Goal: Task Accomplishment & Management: Complete application form

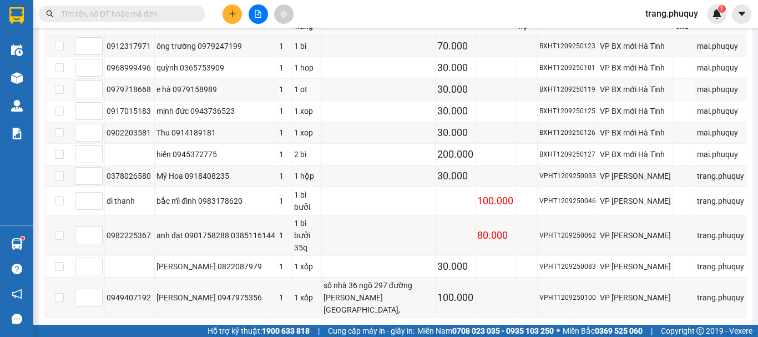
scroll to position [55, 0]
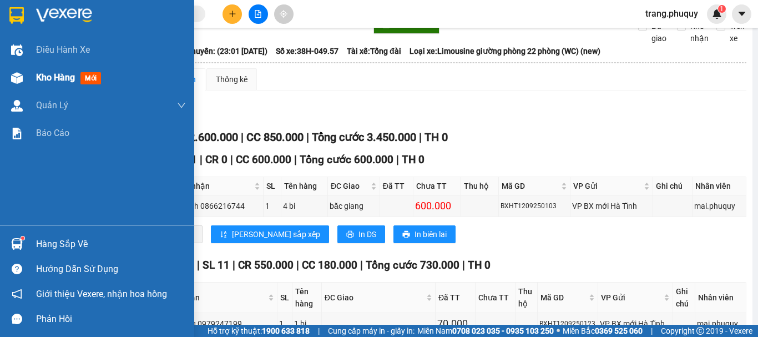
click at [37, 78] on span "Kho hàng" at bounding box center [55, 77] width 39 height 11
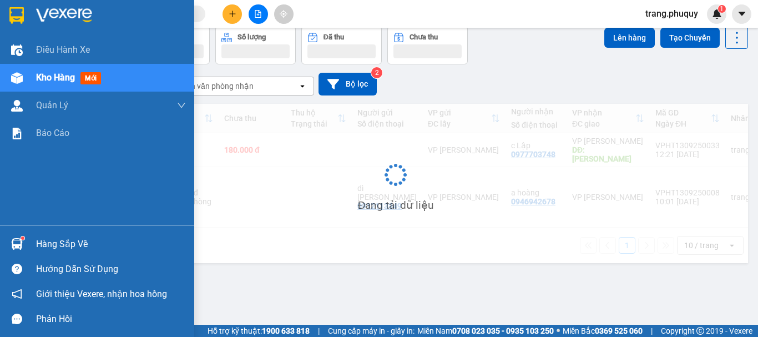
scroll to position [51, 0]
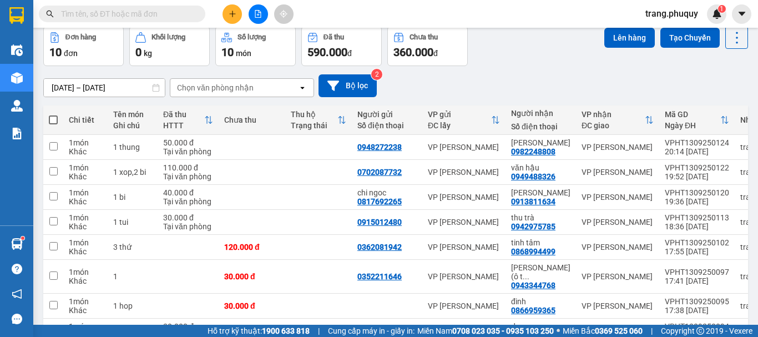
click at [53, 118] on span at bounding box center [53, 119] width 9 height 9
click at [53, 114] on input "checkbox" at bounding box center [53, 114] width 0 height 0
checkbox input "true"
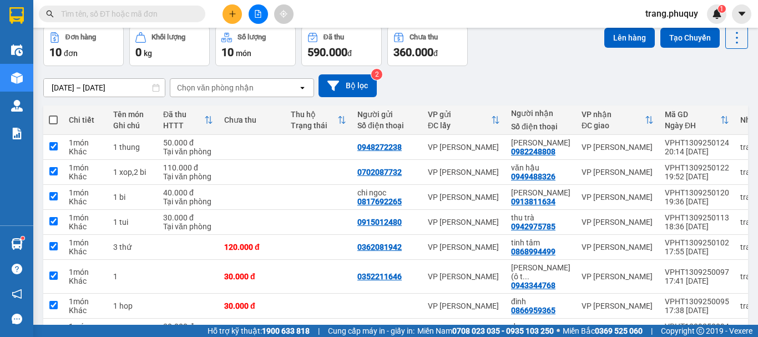
checkbox input "true"
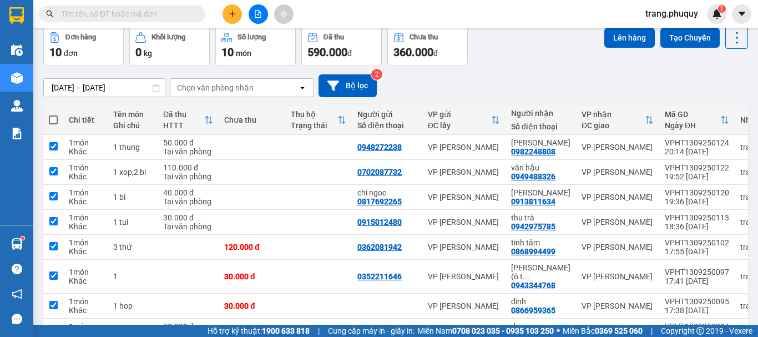
checkbox input "true"
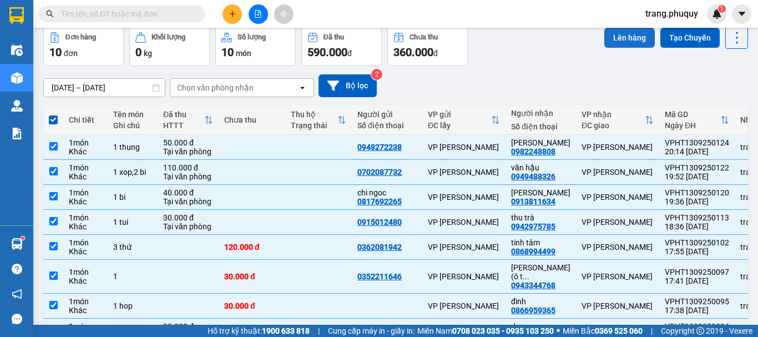
click at [624, 31] on button "Lên hàng" at bounding box center [629, 38] width 50 height 20
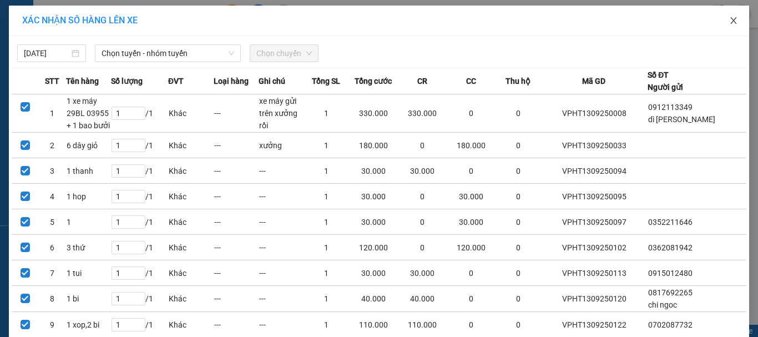
click at [729, 21] on icon "close" at bounding box center [733, 20] width 9 height 9
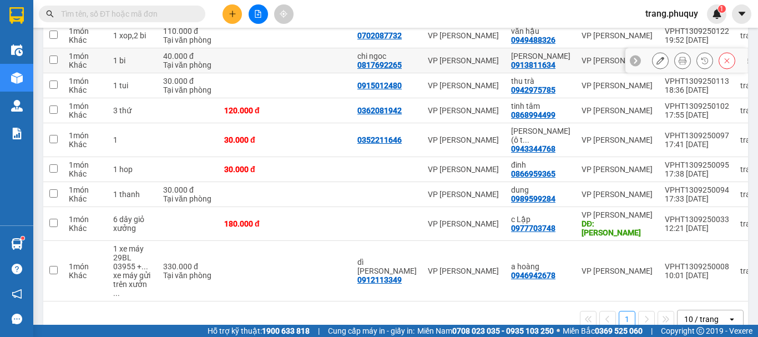
scroll to position [77, 0]
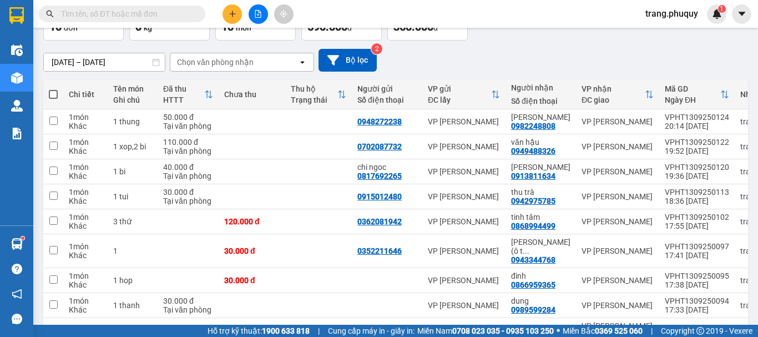
click at [52, 95] on span at bounding box center [53, 94] width 9 height 9
click at [53, 89] on input "checkbox" at bounding box center [53, 89] width 0 height 0
checkbox input "true"
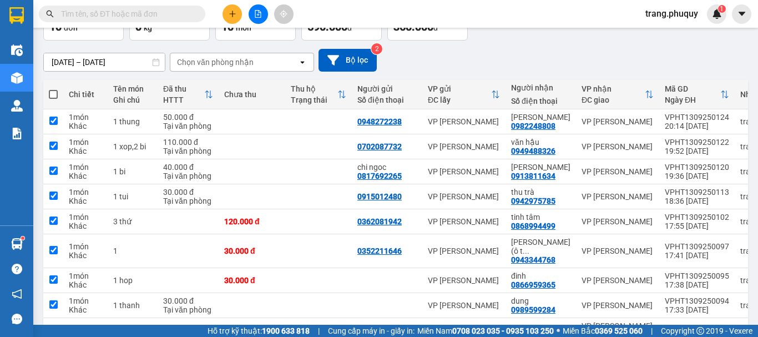
checkbox input "true"
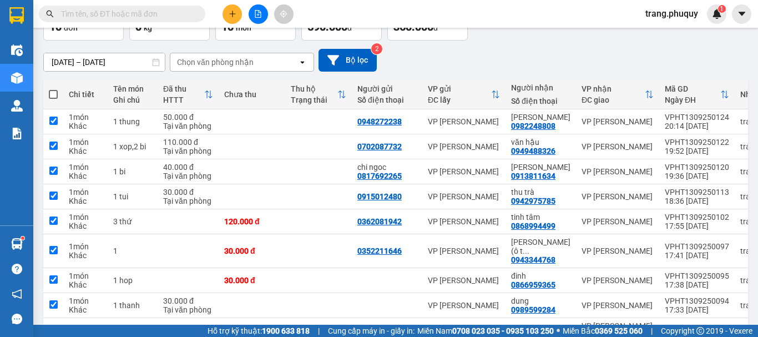
checkbox input "true"
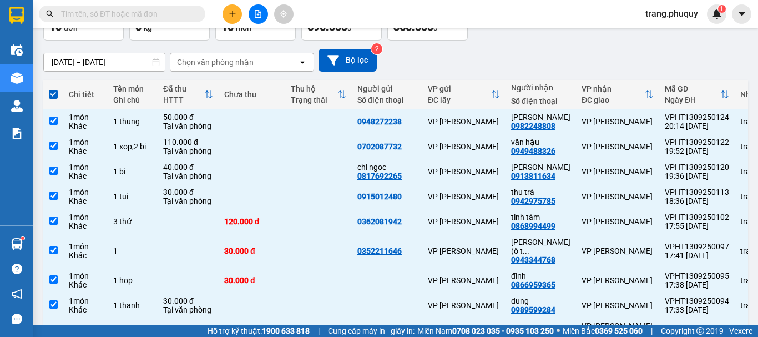
scroll to position [0, 0]
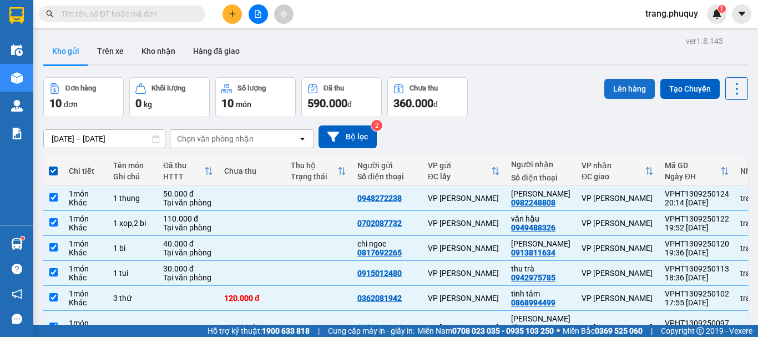
click at [628, 88] on button "Lên hàng" at bounding box center [629, 89] width 50 height 20
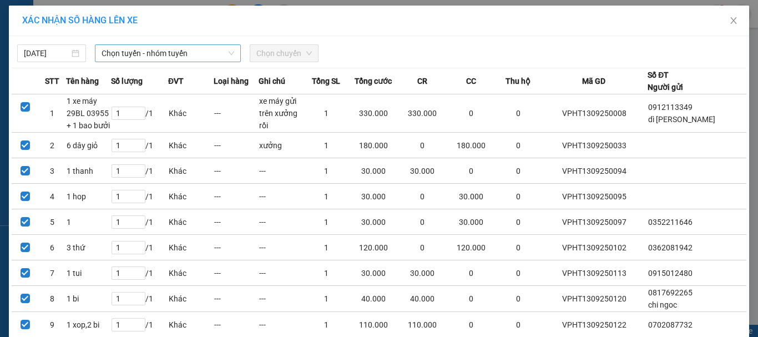
click at [134, 54] on span "Chọn tuyến - nhóm tuyến" at bounding box center [168, 53] width 133 height 17
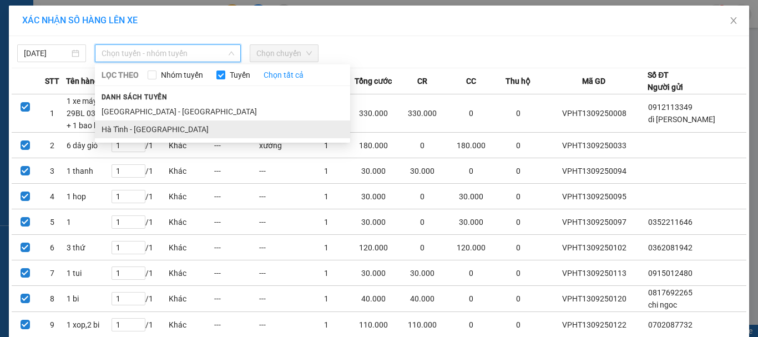
click at [117, 130] on li "Hà Tĩnh - [GEOGRAPHIC_DATA]" at bounding box center [222, 129] width 255 height 18
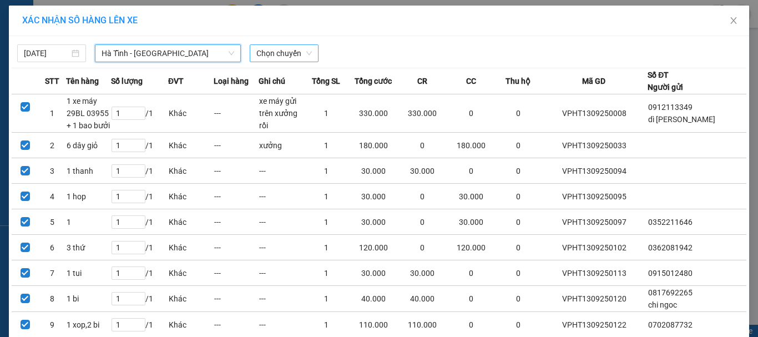
click at [284, 55] on span "Chọn chuyến" at bounding box center [283, 53] width 55 height 17
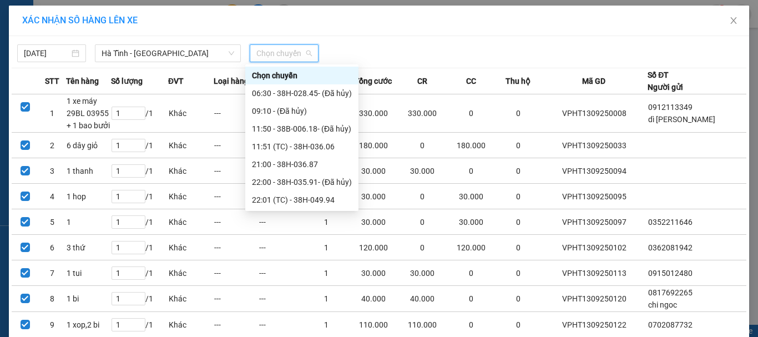
scroll to position [71, 0]
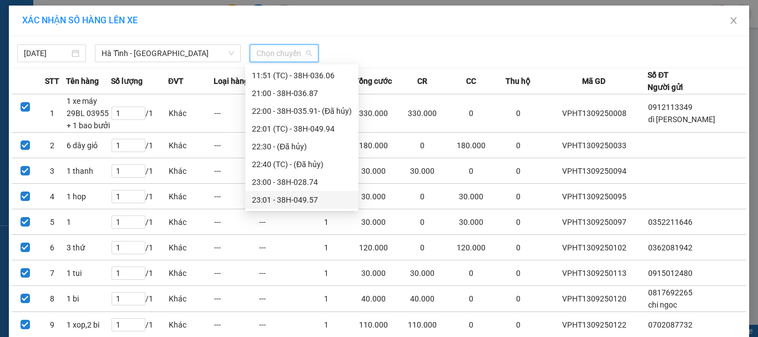
click at [300, 201] on div "23:01 - 38H-049.57" at bounding box center [302, 200] width 100 height 12
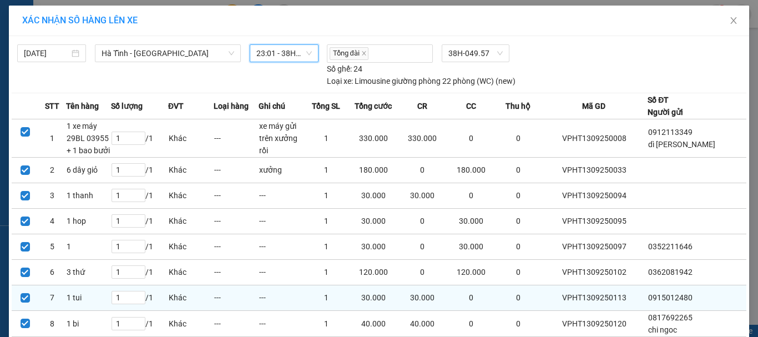
scroll to position [127, 0]
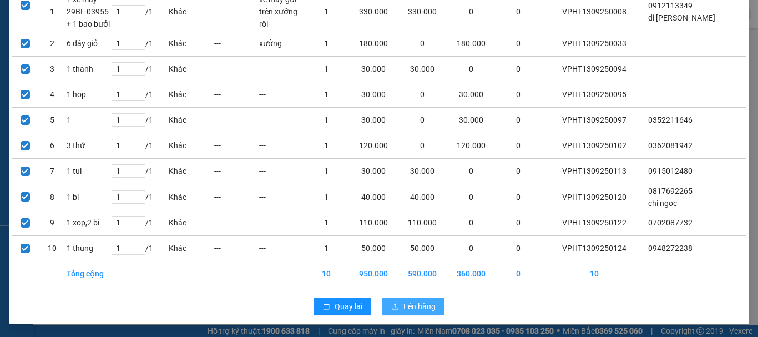
click at [416, 306] on span "Lên hàng" at bounding box center [419, 306] width 32 height 12
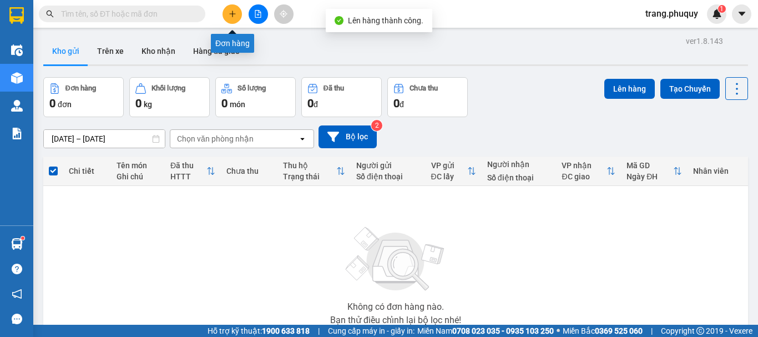
click at [233, 13] on icon "plus" at bounding box center [233, 14] width 8 height 8
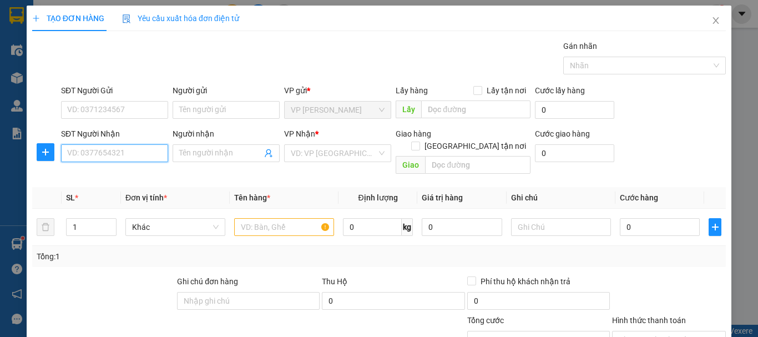
click at [118, 150] on input "SĐT Người Nhận" at bounding box center [114, 153] width 107 height 18
type input "0334464067"
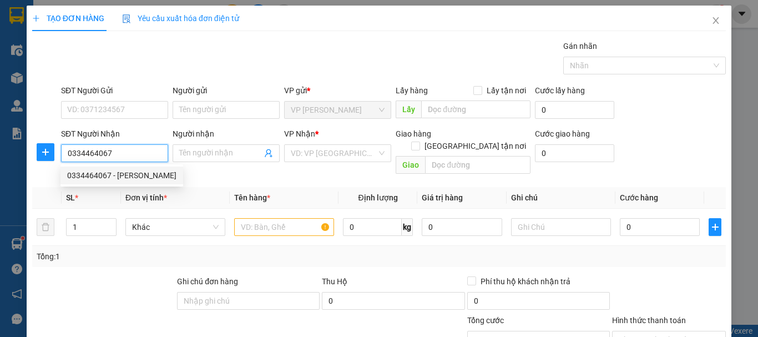
click at [148, 179] on div "0334464067 - [PERSON_NAME]" at bounding box center [121, 175] width 109 height 12
type input "[PERSON_NAME]"
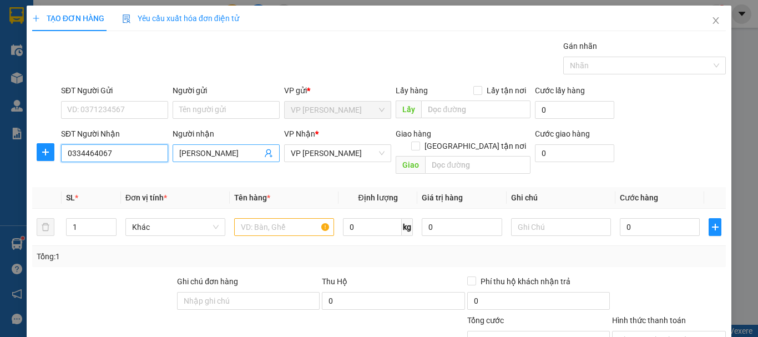
type input "0334464067"
click at [218, 150] on input "[PERSON_NAME]" at bounding box center [220, 153] width 83 height 12
type input "[PERSON_NAME] khoa hồng"
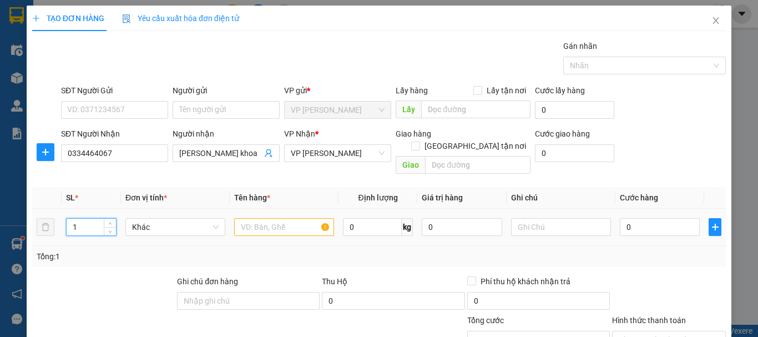
click at [86, 219] on input "1" at bounding box center [91, 227] width 49 height 17
type input "4"
click at [244, 218] on input "text" at bounding box center [284, 227] width 100 height 18
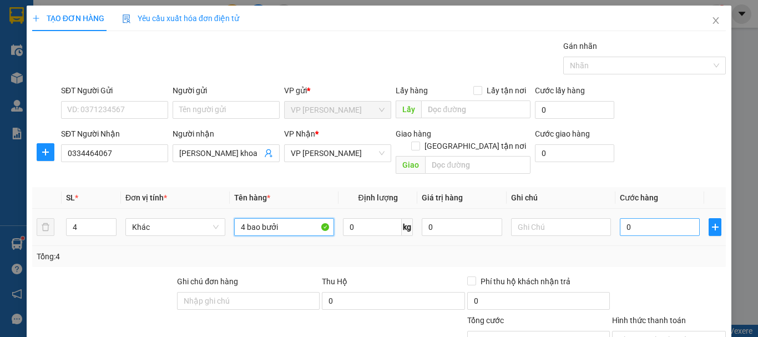
type input "4 bao bưởi"
click at [637, 218] on input "0" at bounding box center [660, 227] width 80 height 18
type input "4"
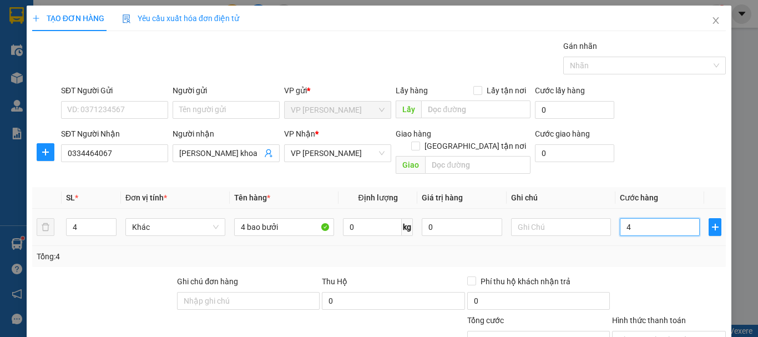
type input "40"
type input "400"
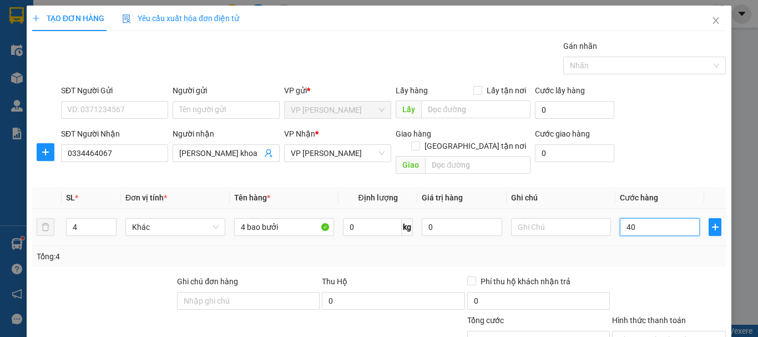
type input "400"
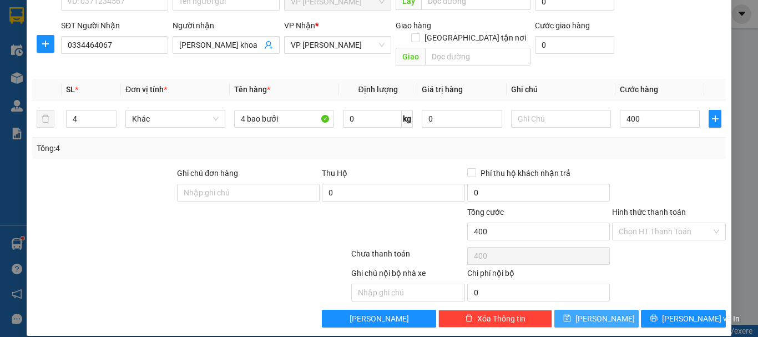
type input "400.000"
click at [616, 310] on button "[PERSON_NAME]" at bounding box center [596, 319] width 85 height 18
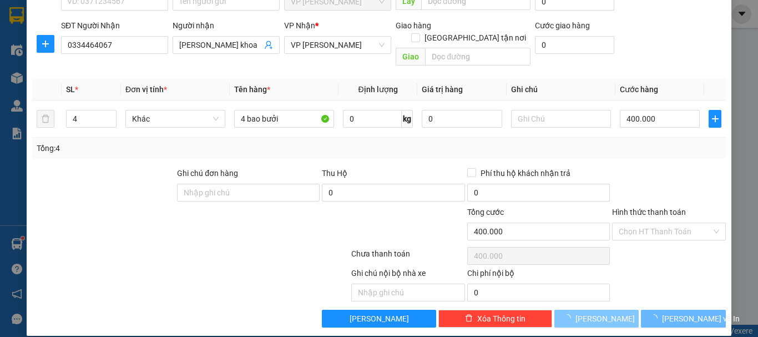
type input "1"
type input "0"
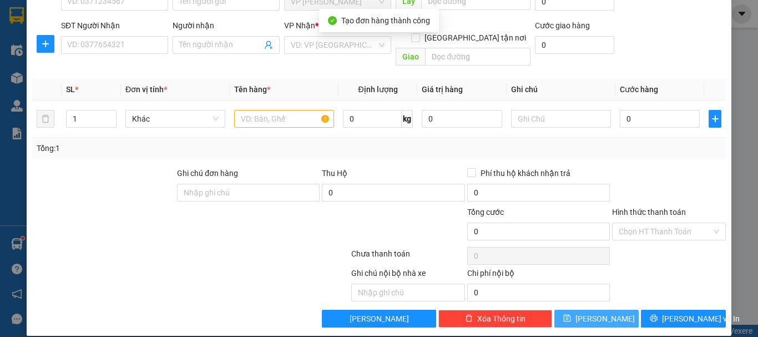
scroll to position [0, 0]
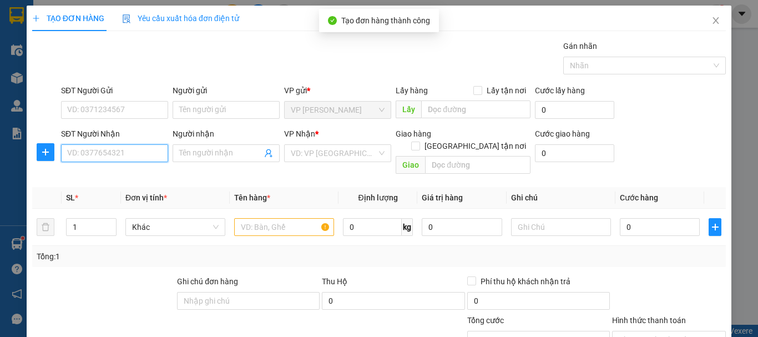
click at [117, 159] on input "SĐT Người Nhận" at bounding box center [114, 153] width 107 height 18
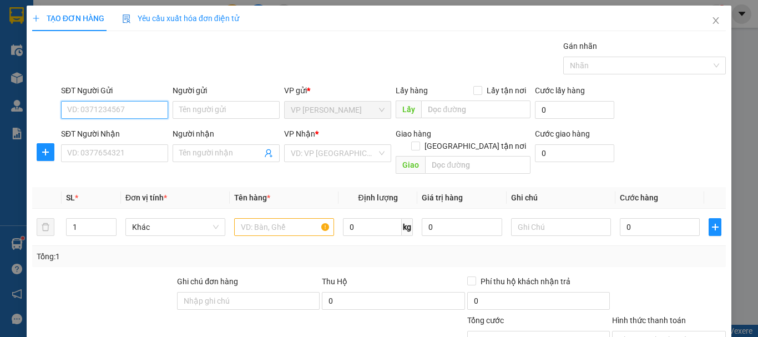
click at [151, 108] on input "SĐT Người Gửi" at bounding box center [114, 110] width 107 height 18
click at [123, 135] on div "0367054133" at bounding box center [113, 132] width 93 height 12
type input "0367054133"
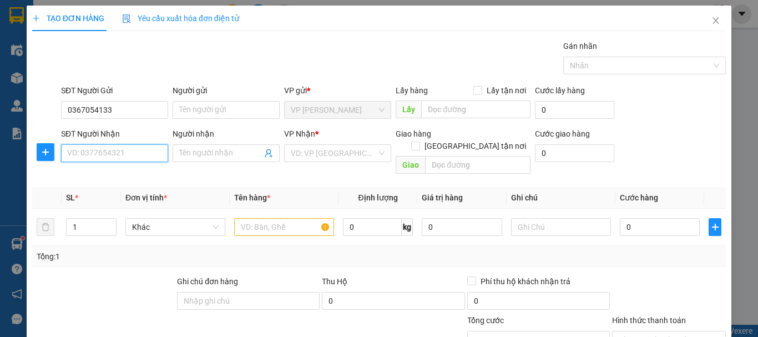
click at [132, 153] on input "SĐT Người Nhận" at bounding box center [114, 153] width 107 height 18
type input "0989794024"
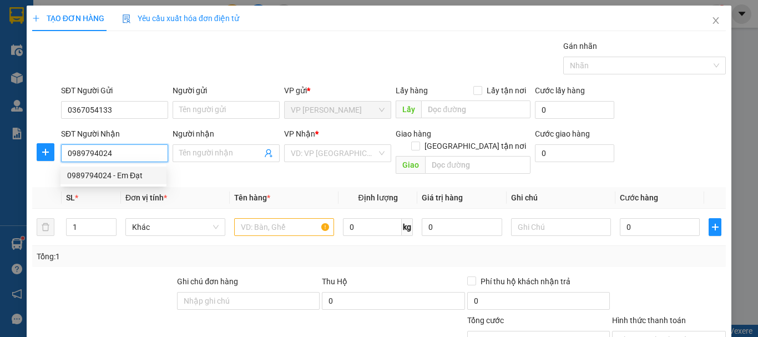
click at [134, 173] on div "0989794024 - Em Đạt" at bounding box center [113, 175] width 93 height 12
type input "Em Đạt"
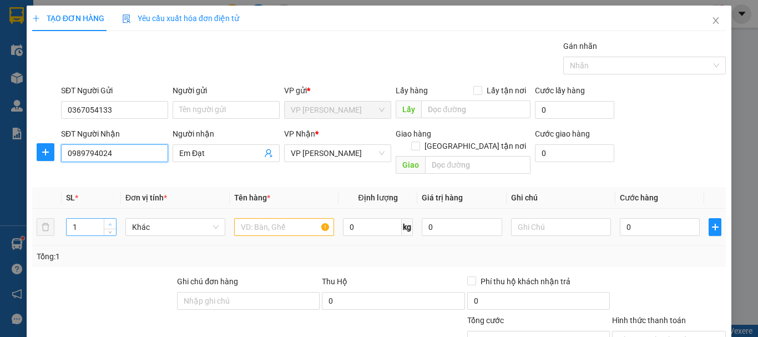
type input "0989794024"
type input "2"
drag, startPoint x: 108, startPoint y: 212, endPoint x: 117, endPoint y: 212, distance: 8.3
click at [109, 223] on icon "up" at bounding box center [110, 225] width 4 height 4
click at [271, 218] on input "text" at bounding box center [284, 227] width 100 height 18
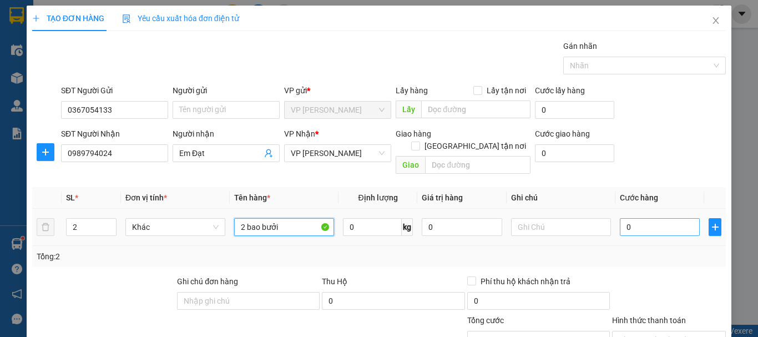
type input "2 bao bưởi"
click at [638, 218] on input "0" at bounding box center [660, 227] width 80 height 18
type input "2"
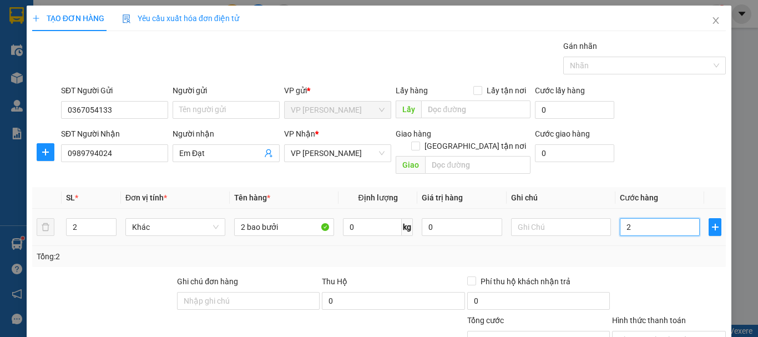
type input "20"
type input "200"
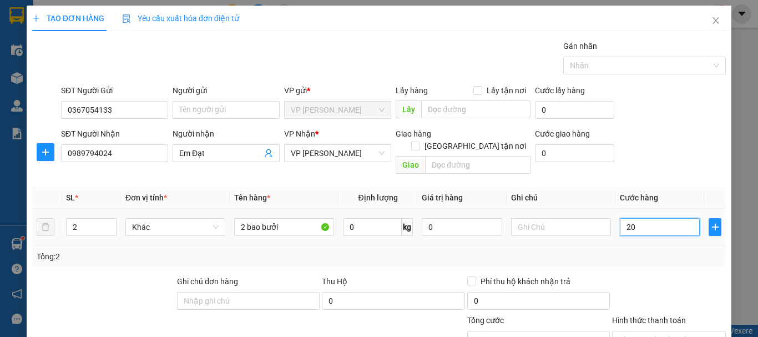
type input "200"
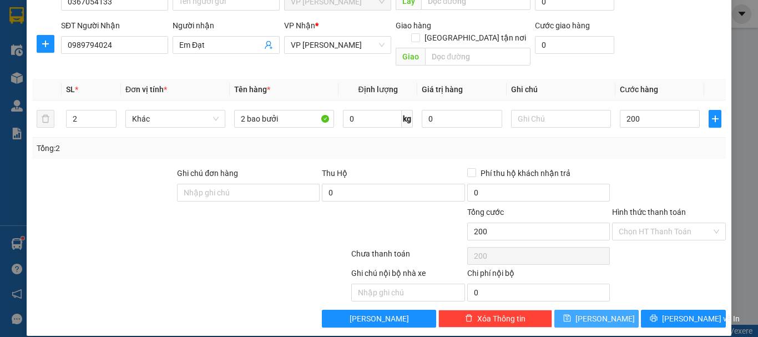
type input "200.000"
click at [621, 310] on button "[PERSON_NAME]" at bounding box center [596, 319] width 85 height 18
type input "1"
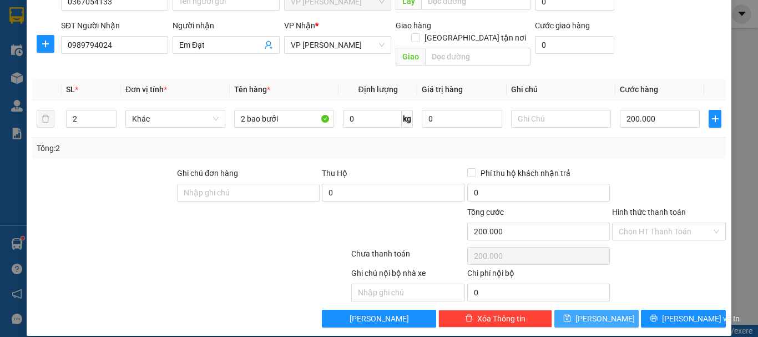
type input "0"
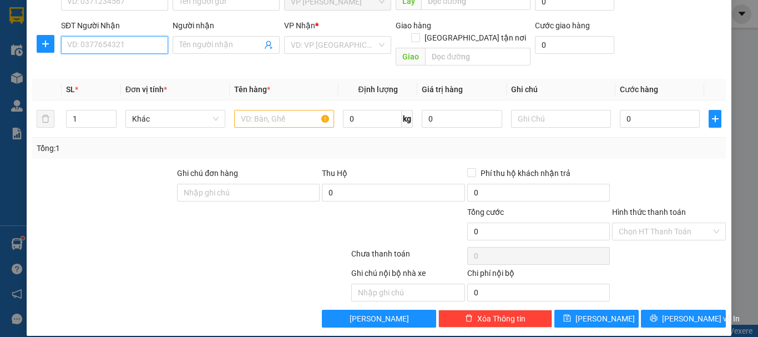
click at [71, 42] on input "SĐT Người Nhận" at bounding box center [114, 45] width 107 height 18
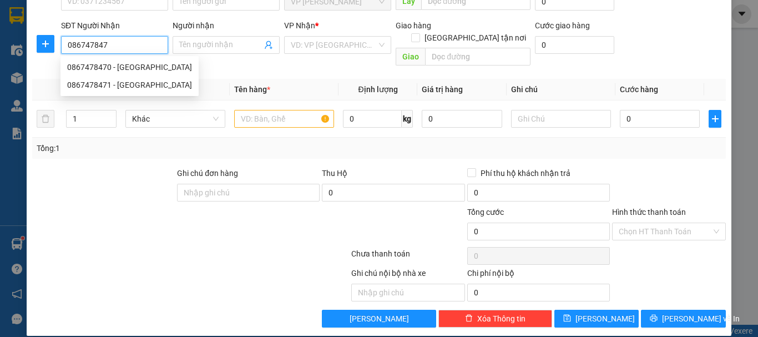
type input "0867478470"
click at [128, 74] on div "0867478470 - [GEOGRAPHIC_DATA]" at bounding box center [129, 67] width 138 height 18
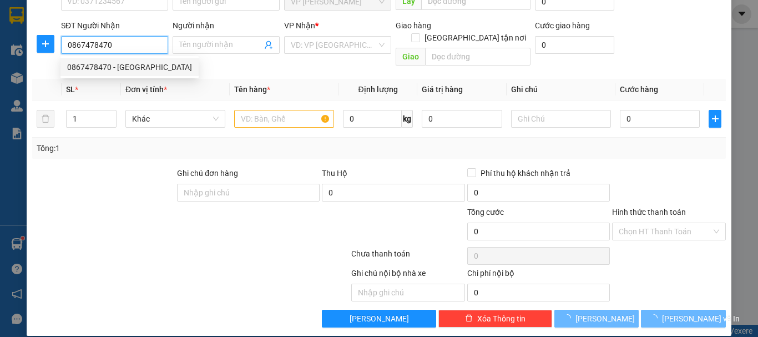
type input "đức"
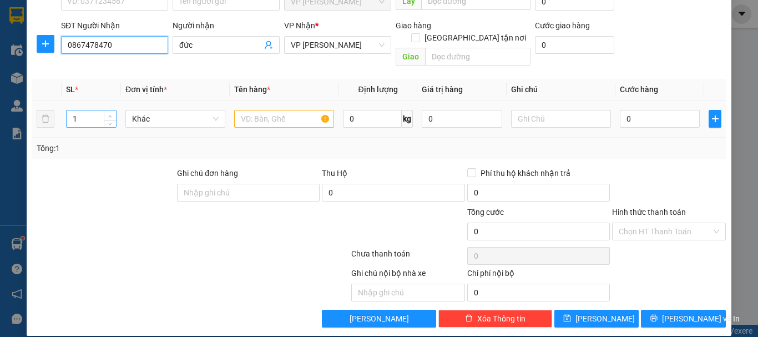
type input "0867478470"
click at [108, 114] on icon "up" at bounding box center [110, 116] width 4 height 4
type input "4"
click at [108, 114] on icon "up" at bounding box center [110, 116] width 4 height 4
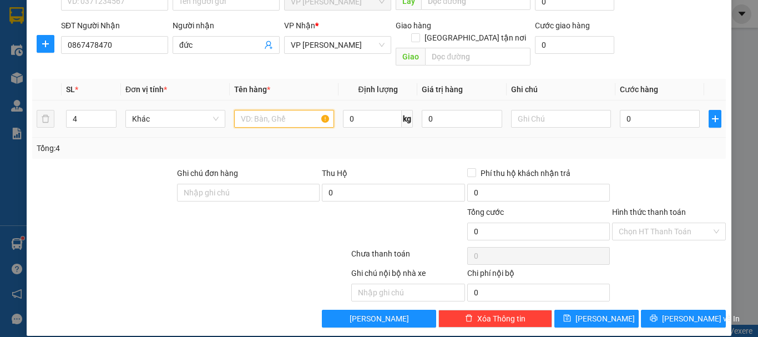
click at [270, 110] on input "text" at bounding box center [284, 119] width 100 height 18
type input "4 bao"
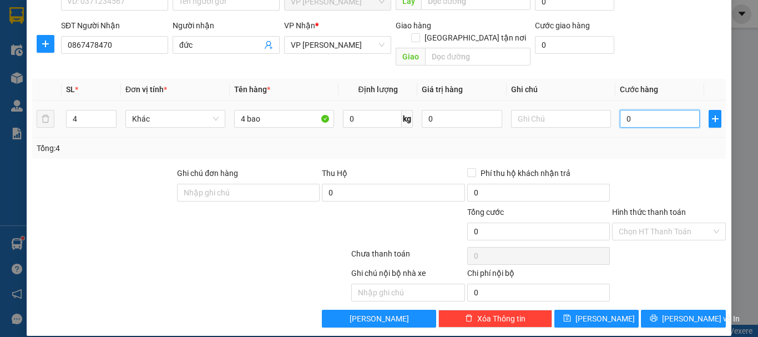
click at [651, 110] on input "0" at bounding box center [660, 119] width 80 height 18
type input "4"
type input "45"
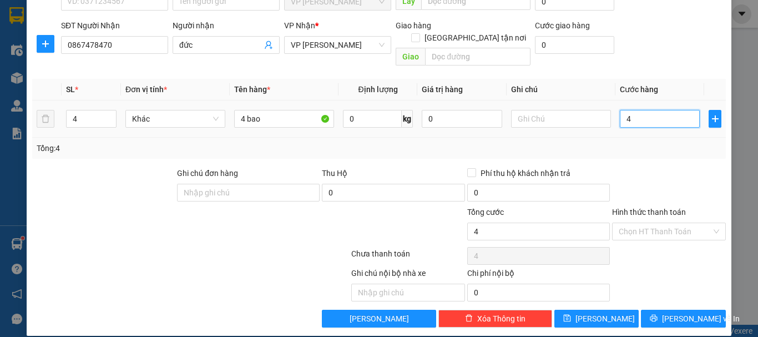
type input "45"
type input "450"
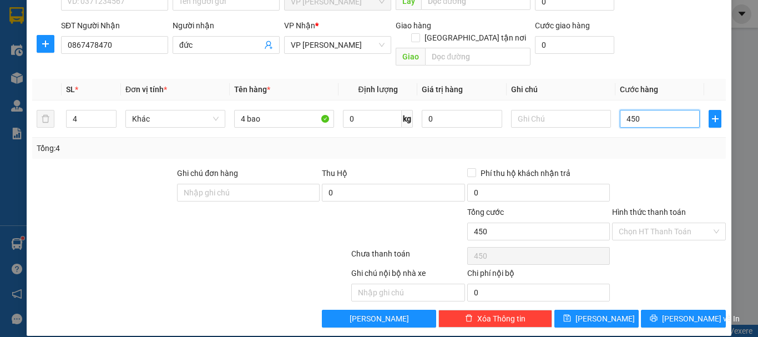
scroll to position [53, 0]
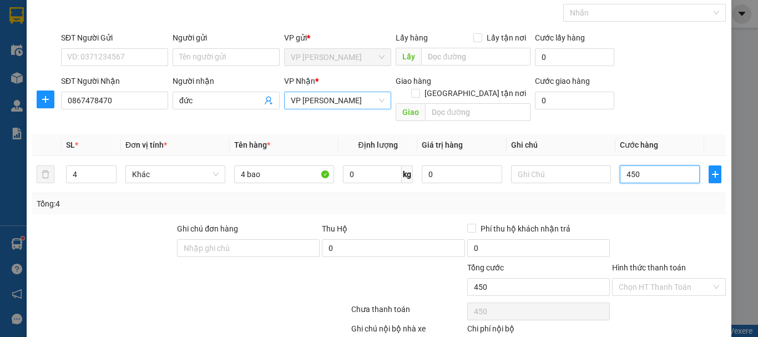
drag, startPoint x: 336, startPoint y: 104, endPoint x: 329, endPoint y: 94, distance: 12.0
click at [336, 104] on span "VP [PERSON_NAME]" at bounding box center [338, 100] width 94 height 17
type input "450.000"
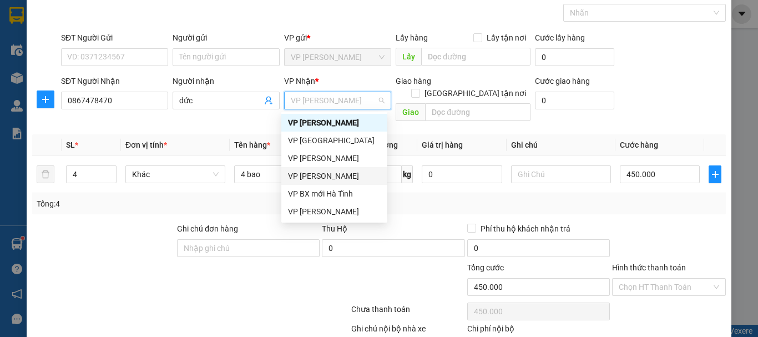
click at [325, 174] on div "VP [PERSON_NAME]" at bounding box center [334, 176] width 93 height 12
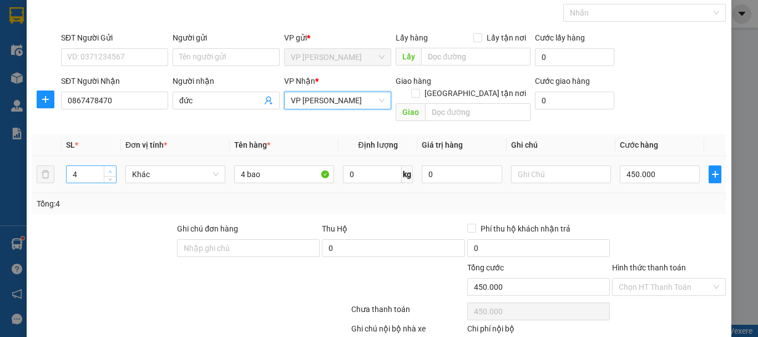
type input "5"
click at [109, 170] on icon "up" at bounding box center [110, 172] width 4 height 4
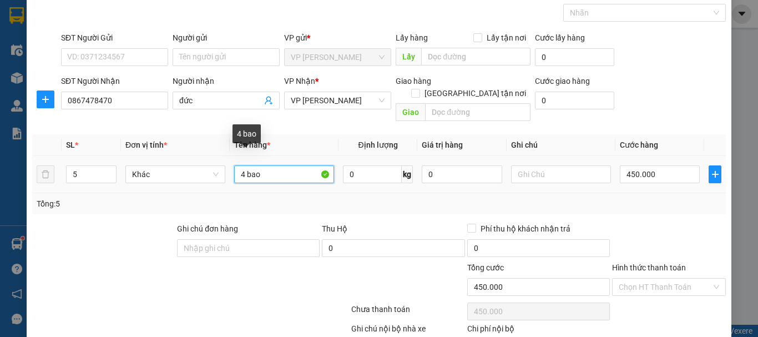
click at [274, 165] on input "4 bao" at bounding box center [284, 174] width 100 height 18
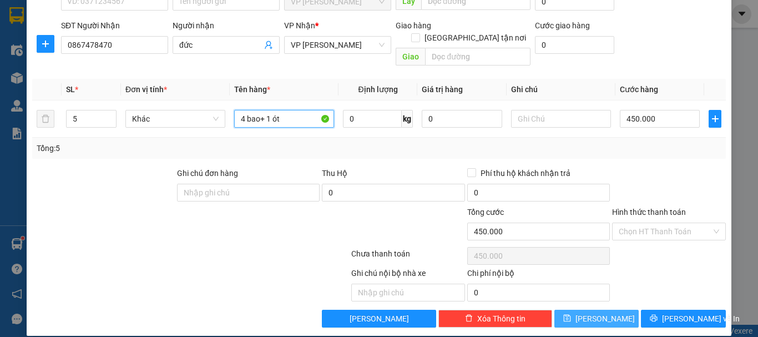
type input "4 bao+ 1 ót"
click at [593, 312] on span "[PERSON_NAME]" at bounding box center [604, 318] width 59 height 12
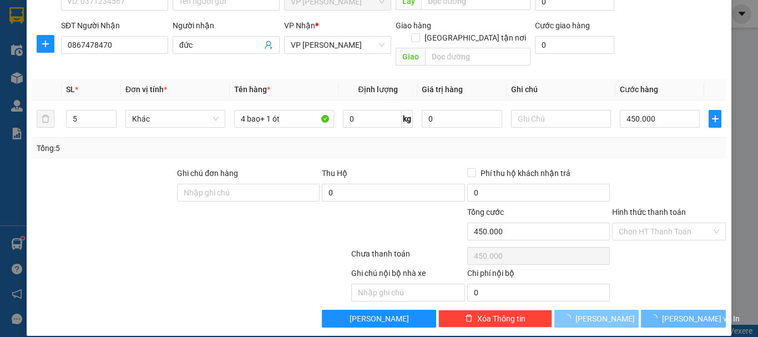
type input "1"
type input "0"
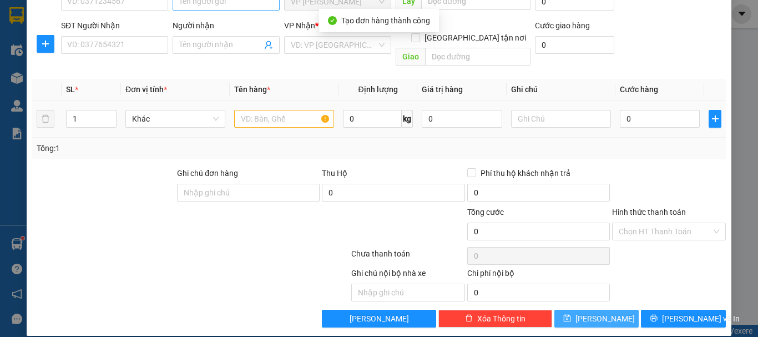
scroll to position [0, 0]
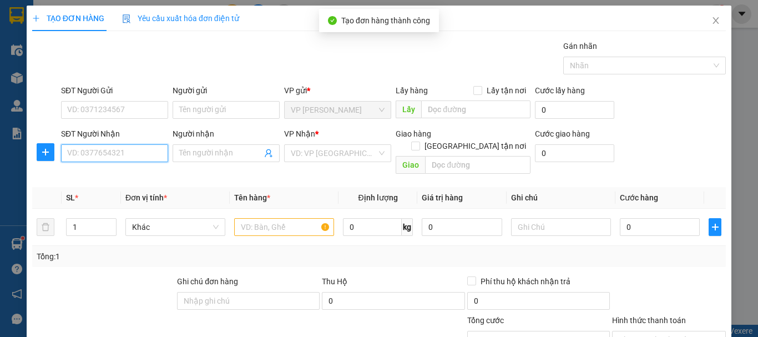
click at [122, 149] on input "SĐT Người Nhận" at bounding box center [114, 153] width 107 height 18
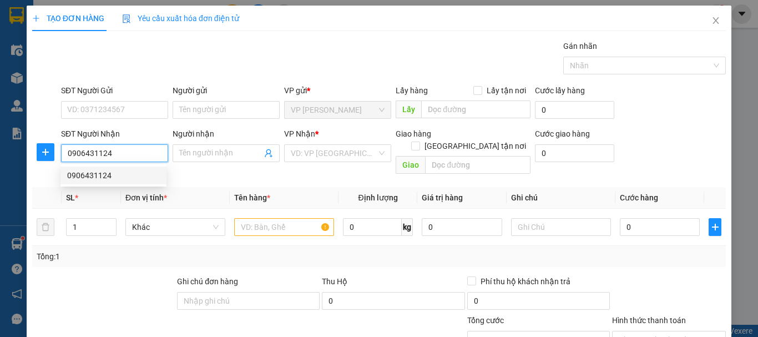
click at [90, 172] on div "0906431124" at bounding box center [113, 175] width 93 height 12
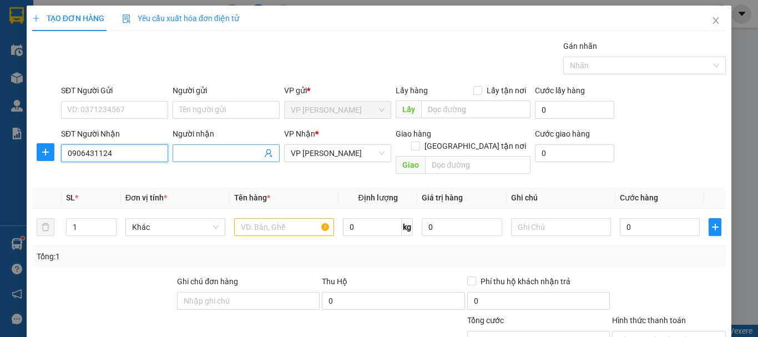
type input "0906431124"
click at [206, 157] on input "Người nhận" at bounding box center [220, 153] width 83 height 12
click at [111, 221] on span "up" at bounding box center [110, 224] width 7 height 7
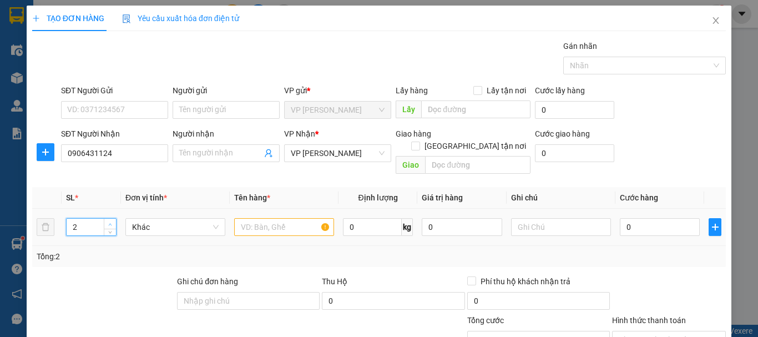
type input "3"
click at [111, 223] on icon "up" at bounding box center [110, 225] width 4 height 4
click at [245, 218] on input "text" at bounding box center [284, 227] width 100 height 18
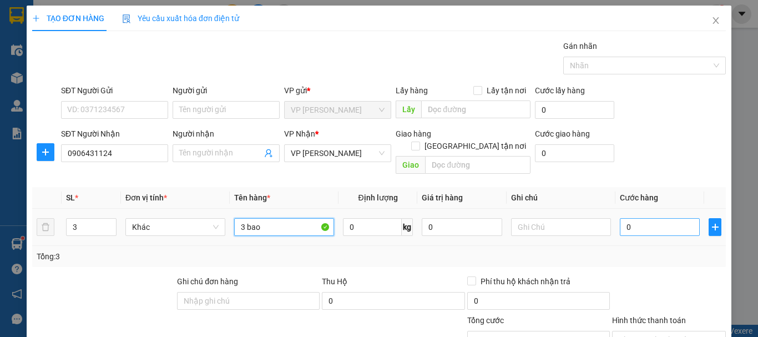
type input "3 bao"
click at [670, 220] on input "0" at bounding box center [660, 227] width 80 height 18
type input "3"
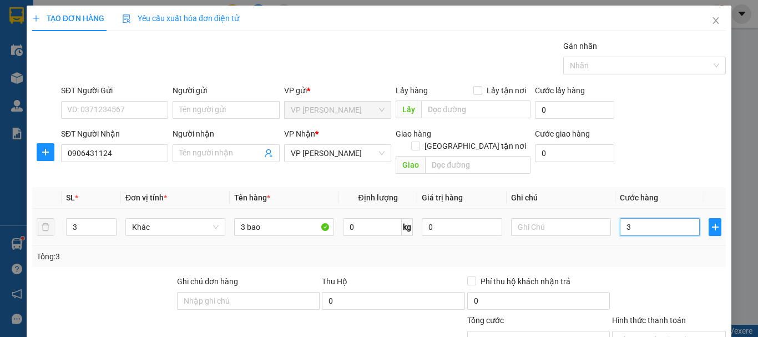
type input "30"
type input "300"
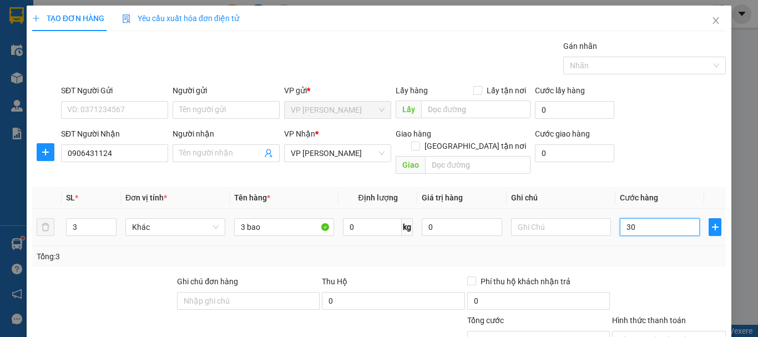
type input "300"
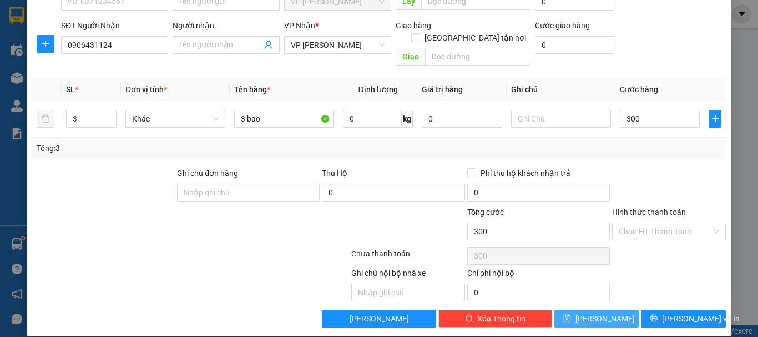
type input "300.000"
click at [587, 310] on button "[PERSON_NAME]" at bounding box center [596, 319] width 85 height 18
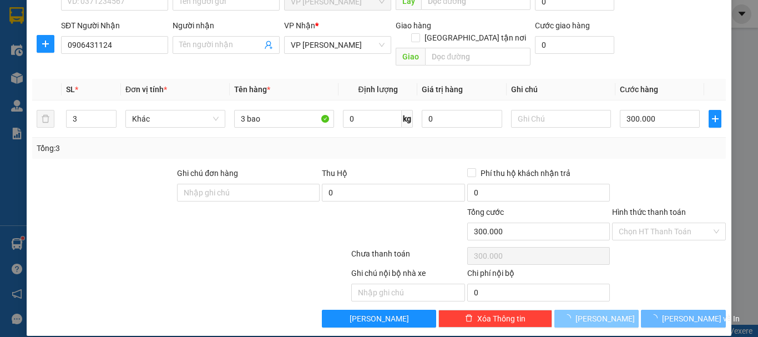
type input "1"
type input "0"
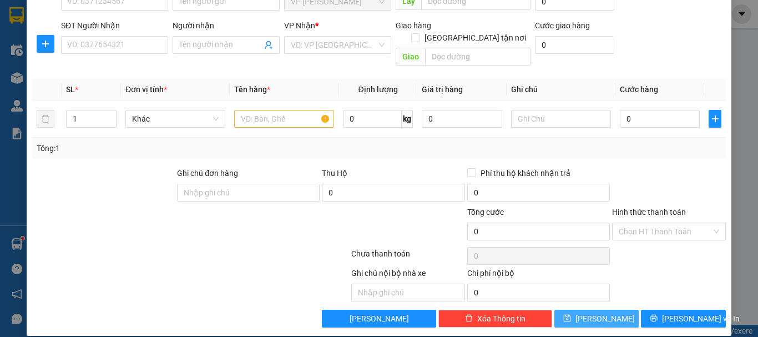
scroll to position [0, 0]
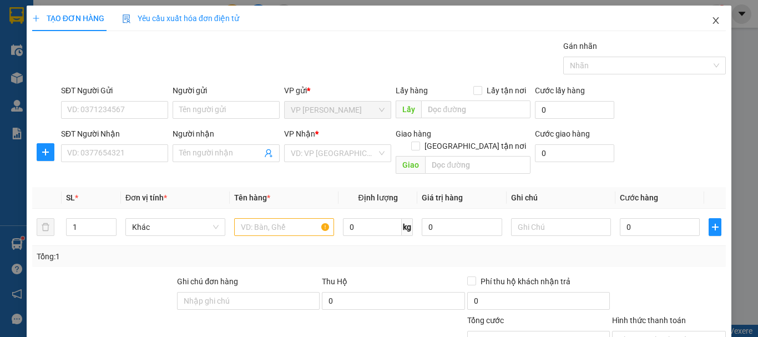
click at [713, 23] on icon "close" at bounding box center [716, 20] width 6 height 7
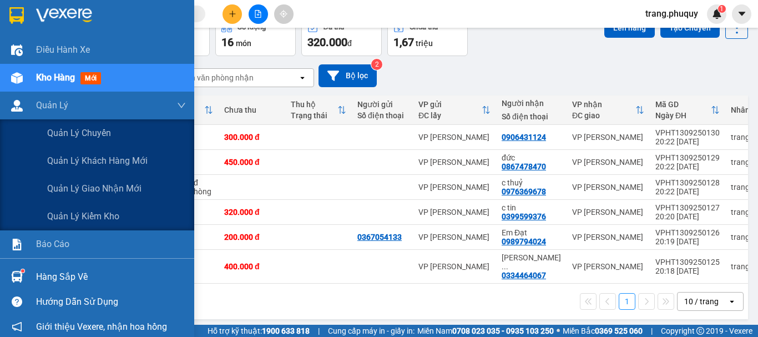
scroll to position [6, 0]
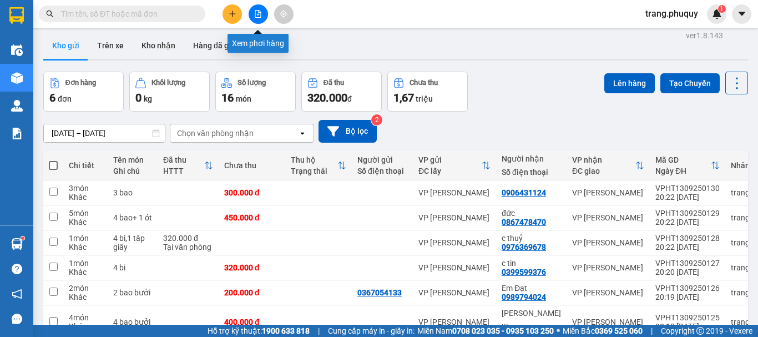
click at [259, 15] on icon "file-add" at bounding box center [258, 14] width 6 height 8
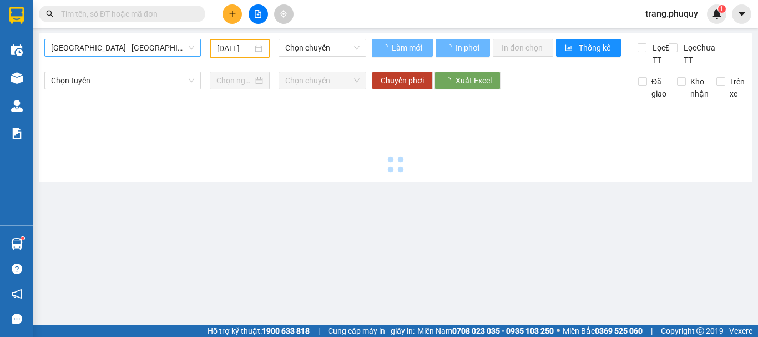
type input "[DATE]"
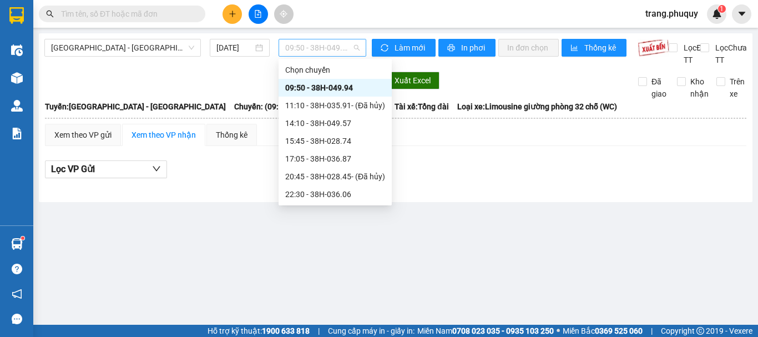
click at [325, 55] on span "09:50 - 38H-049.94" at bounding box center [322, 47] width 74 height 17
click at [321, 124] on div "14:10 - 38H-049.57" at bounding box center [335, 123] width 100 height 12
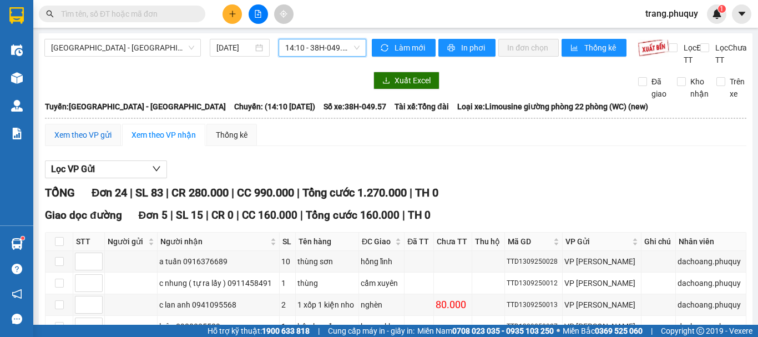
click at [73, 141] on div "Xem theo VP gửi" at bounding box center [82, 135] width 57 height 12
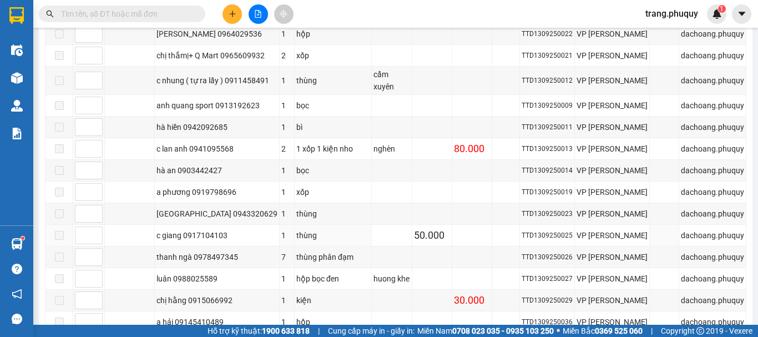
scroll to position [515, 0]
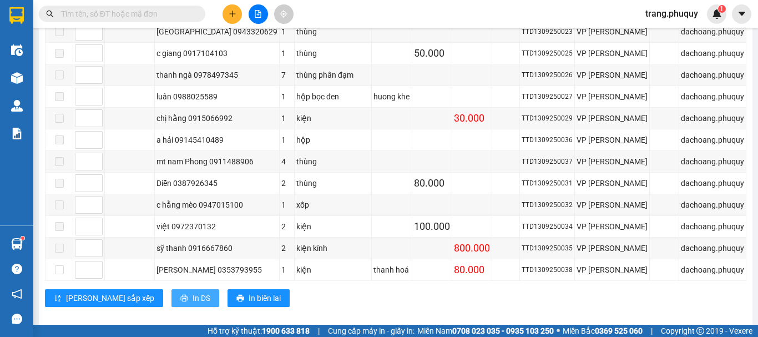
click at [193, 292] on span "In DS" at bounding box center [202, 298] width 18 height 12
